Goal: Transaction & Acquisition: Download file/media

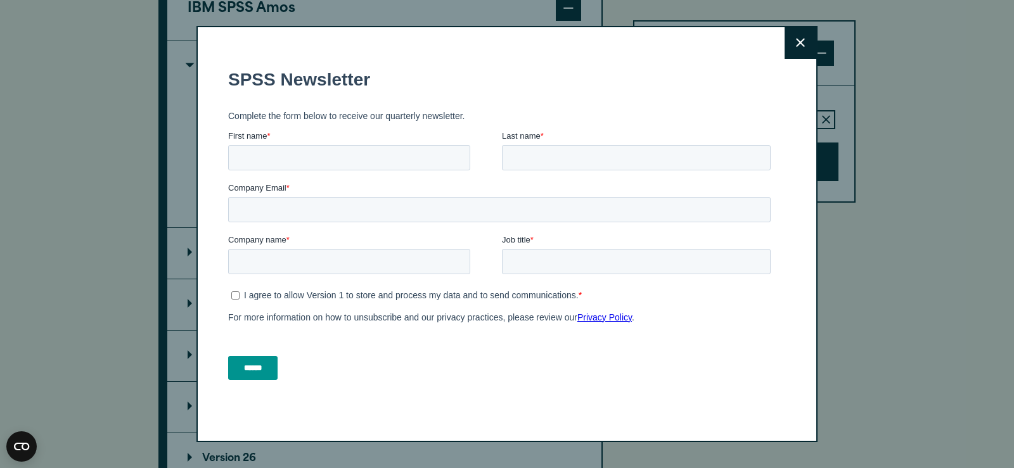
click at [804, 46] on icon at bounding box center [800, 43] width 9 height 9
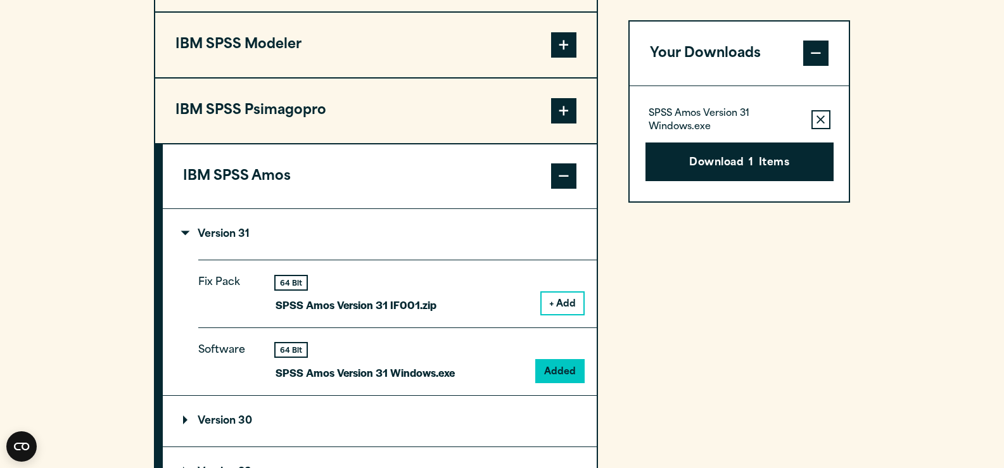
scroll to position [1035, 0]
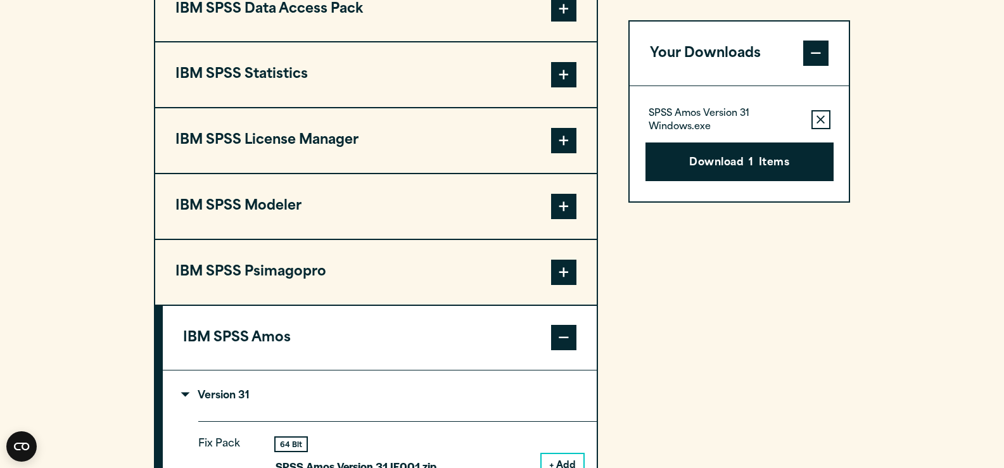
click at [563, 153] on span at bounding box center [563, 140] width 25 height 25
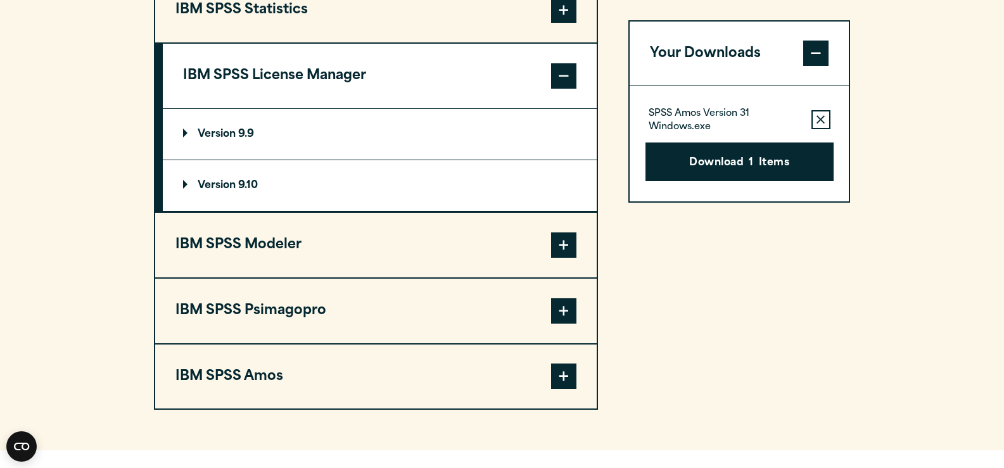
scroll to position [1196, 0]
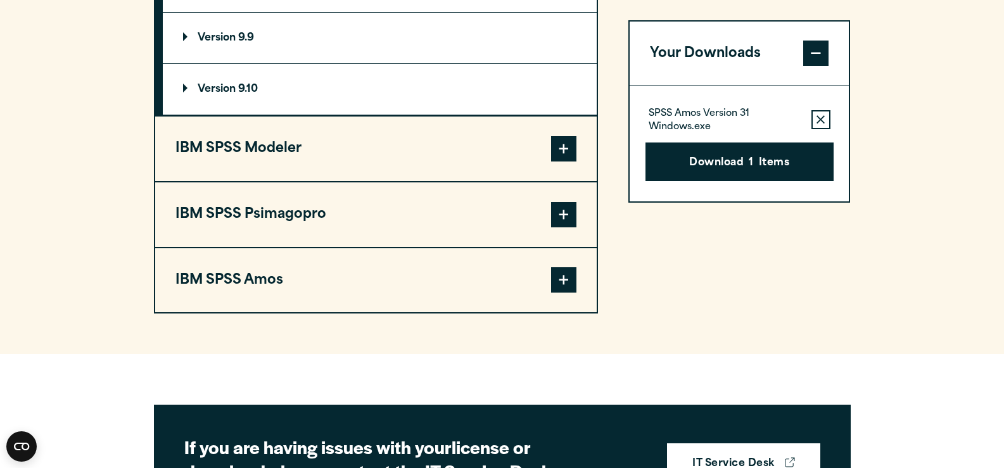
click at [567, 293] on span at bounding box center [563, 279] width 25 height 25
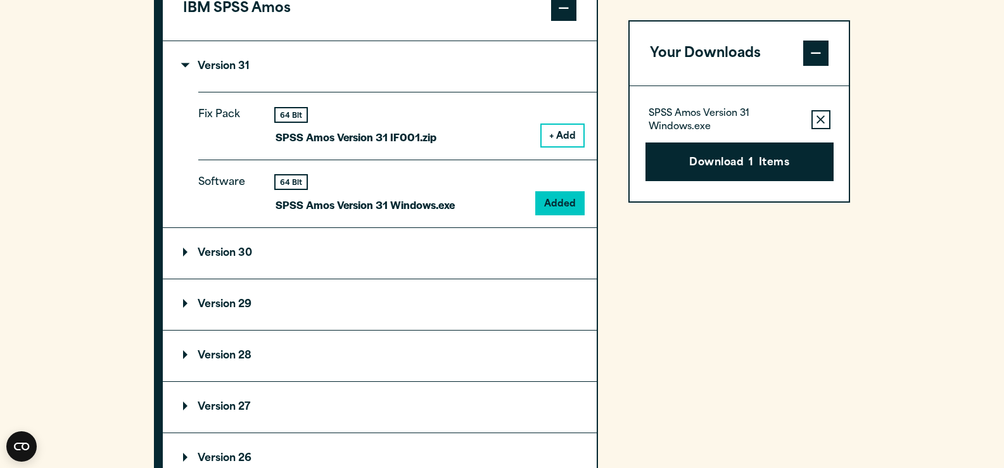
scroll to position [1361, 0]
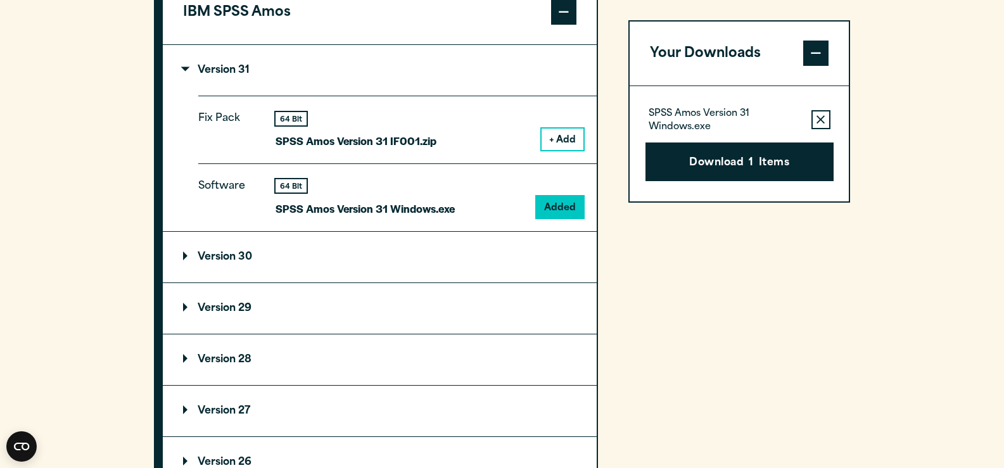
click at [185, 262] on p "Version 30" at bounding box center [217, 257] width 69 height 10
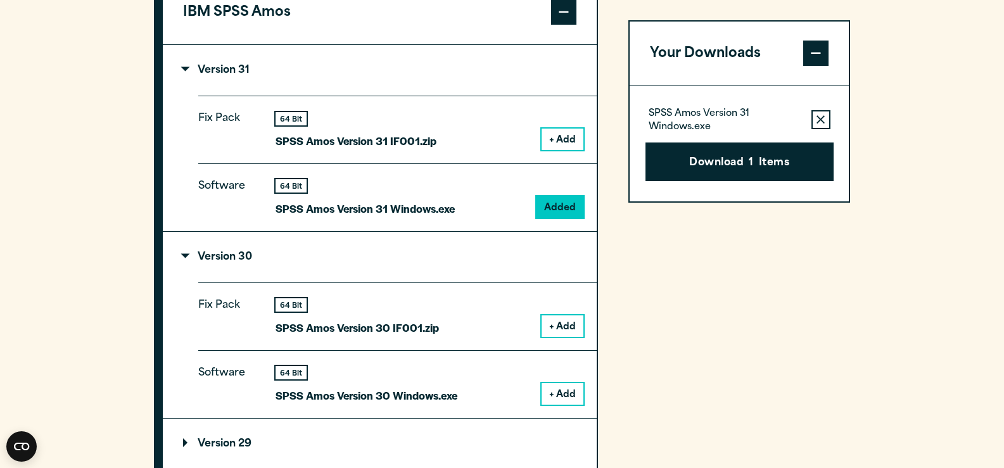
click at [185, 262] on p "Version 30" at bounding box center [217, 257] width 69 height 10
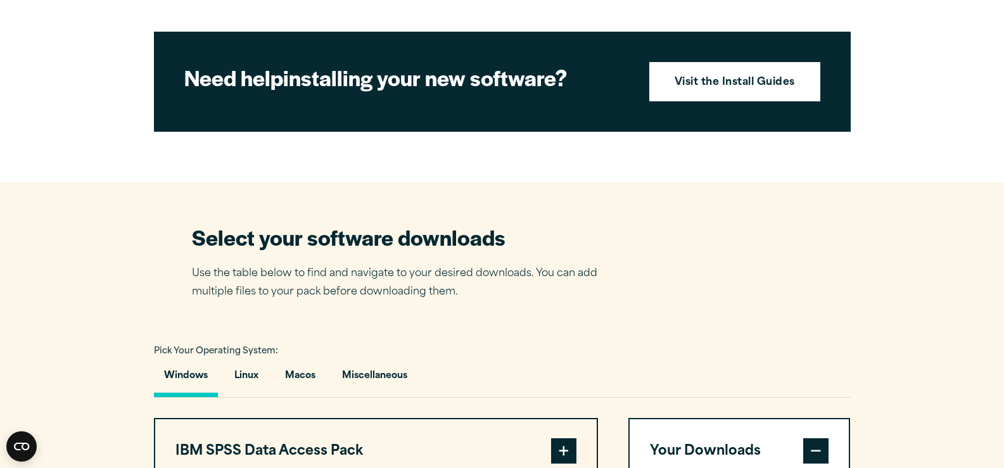
scroll to position [0, 0]
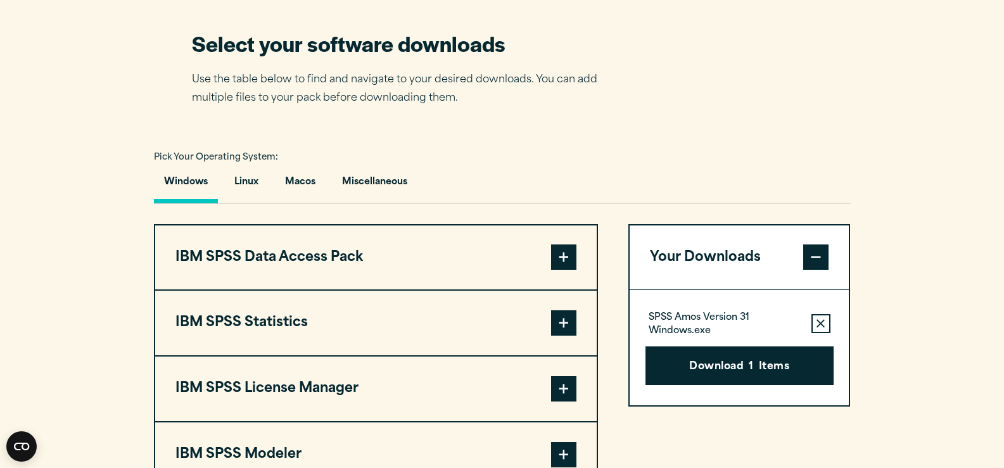
scroll to position [769, 0]
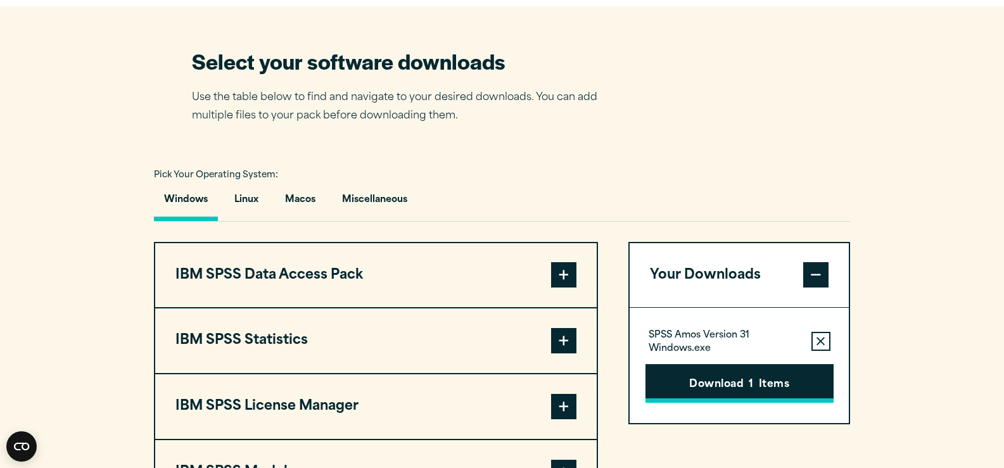
click at [714, 404] on button "Download 1 Items" at bounding box center [740, 383] width 188 height 39
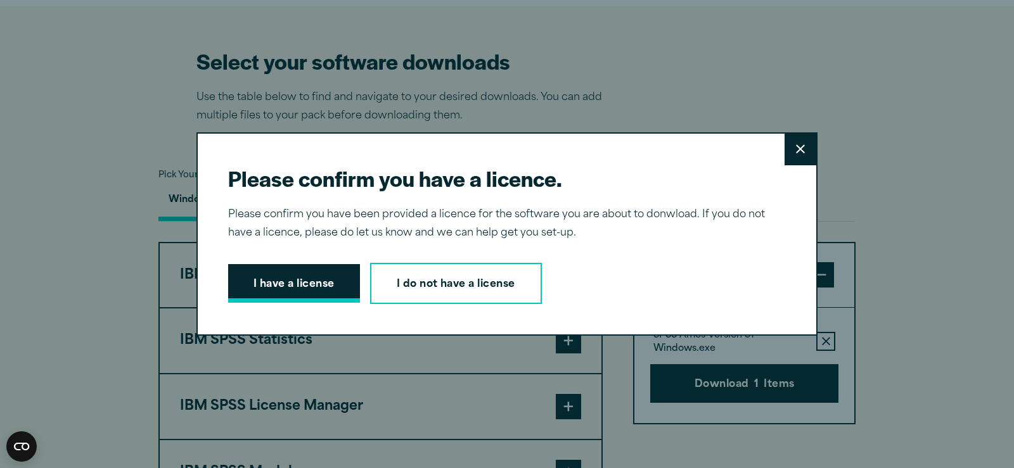
click at [328, 274] on button "I have a license" at bounding box center [294, 283] width 132 height 39
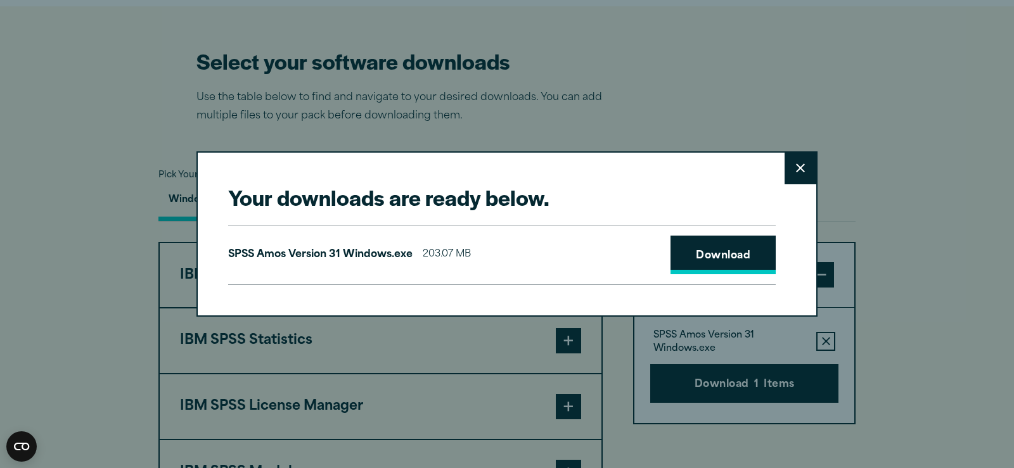
click at [724, 253] on link "Download" at bounding box center [722, 255] width 105 height 39
click at [808, 160] on button "Close" at bounding box center [801, 169] width 32 height 32
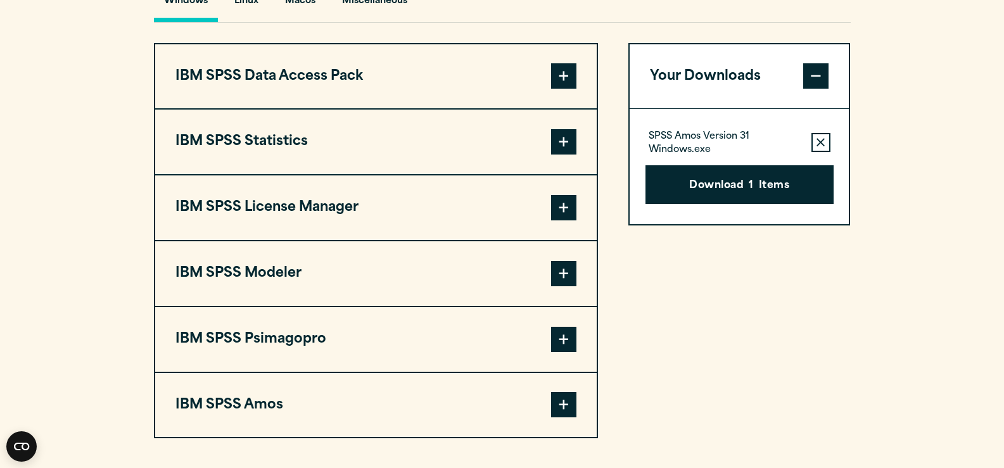
scroll to position [1242, 0]
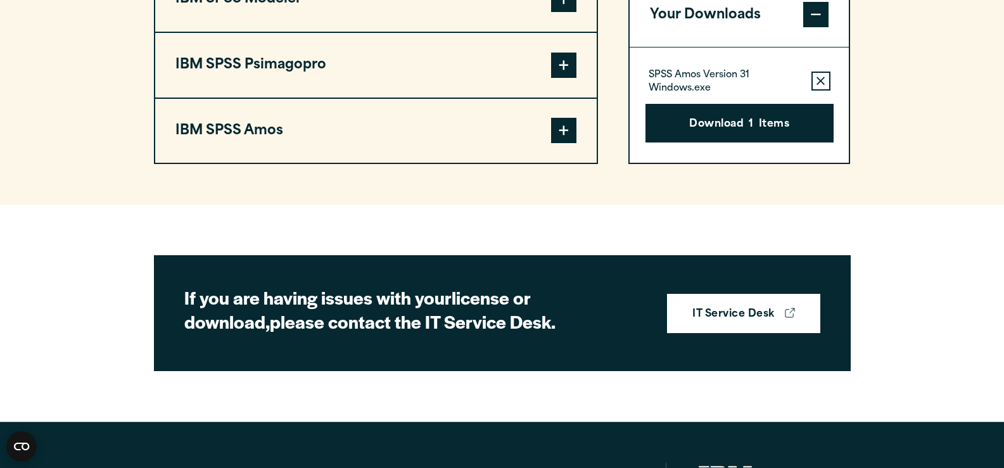
click at [565, 143] on span at bounding box center [563, 130] width 25 height 25
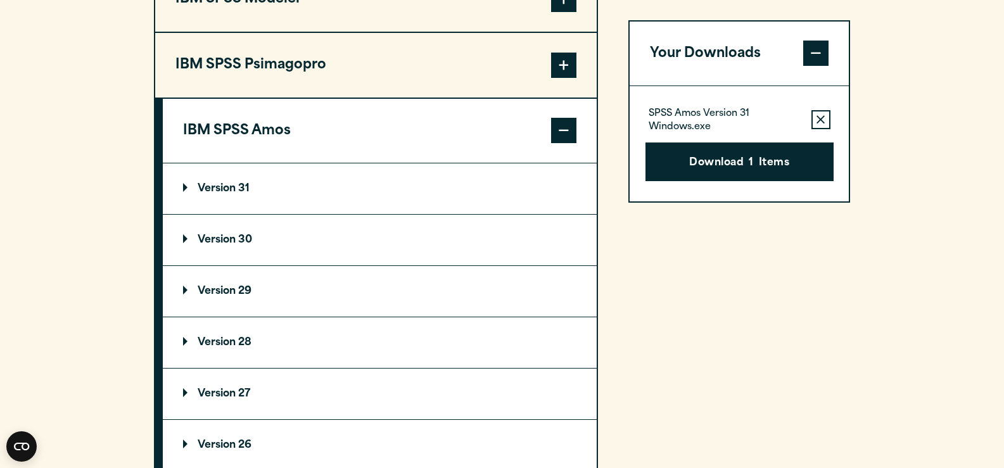
click at [187, 194] on p "Version 31" at bounding box center [216, 189] width 67 height 10
